Goal: Book appointment/travel/reservation

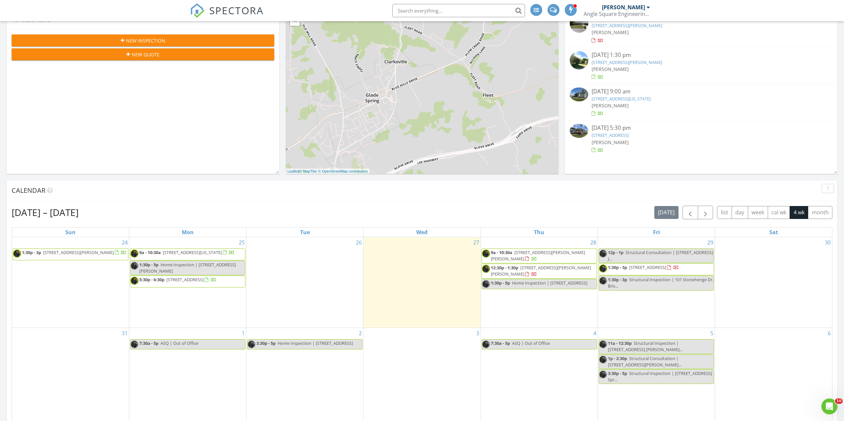
scroll to position [133, 0]
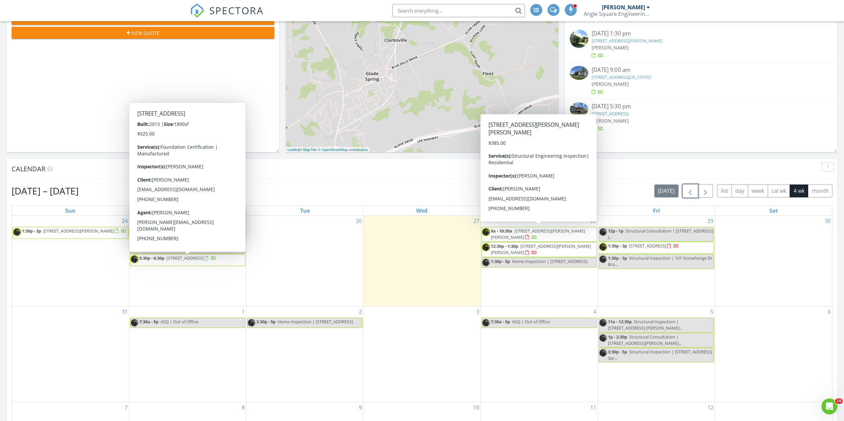
click at [694, 195] on button "button" at bounding box center [690, 191] width 16 height 14
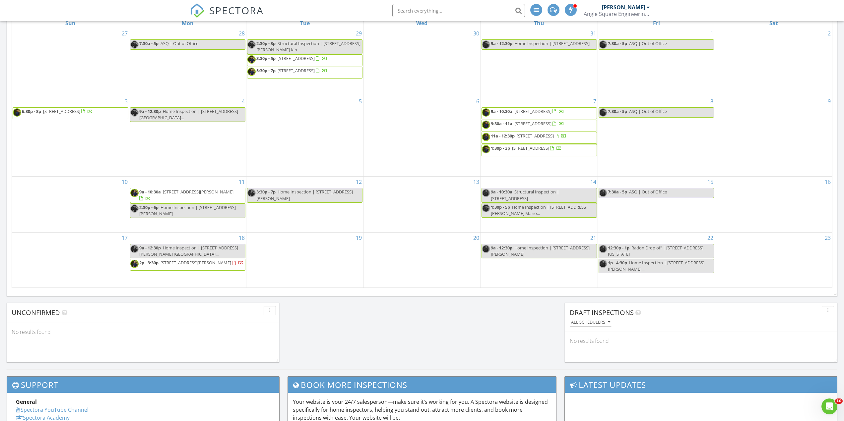
scroll to position [332, 0]
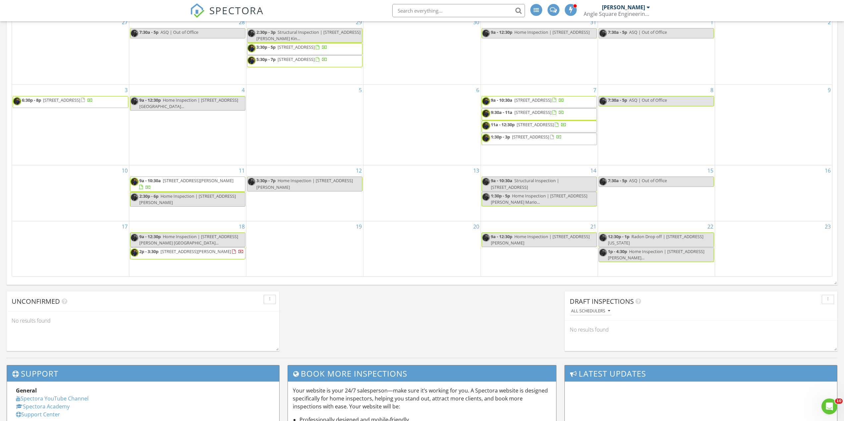
click at [195, 259] on span "2p - 3:30p 709 Douglas Dr, Johnson City 37604" at bounding box center [186, 254] width 113 height 10
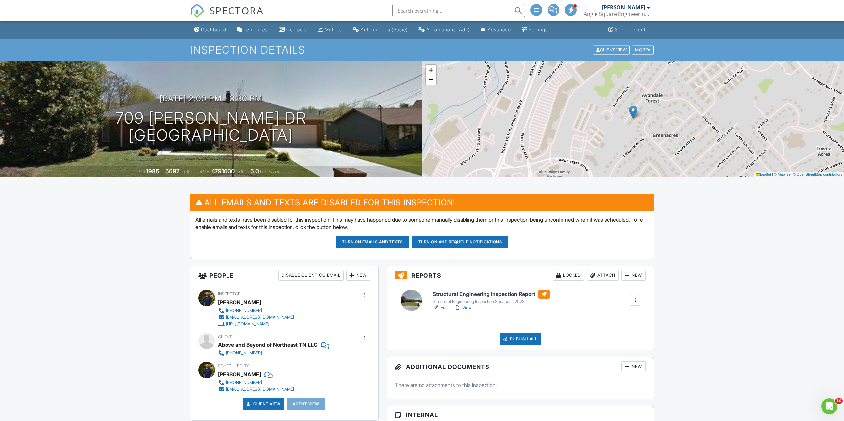
click at [274, 342] on div "Above and Beyond of Northeast TN LLC" at bounding box center [268, 345] width 100 height 10
click at [273, 343] on div "Above and Beyond of Northeast TN LLC" at bounding box center [268, 345] width 100 height 10
copy div "Above and Beyond of Northeast TN LLC"
